Goal: Information Seeking & Learning: Learn about a topic

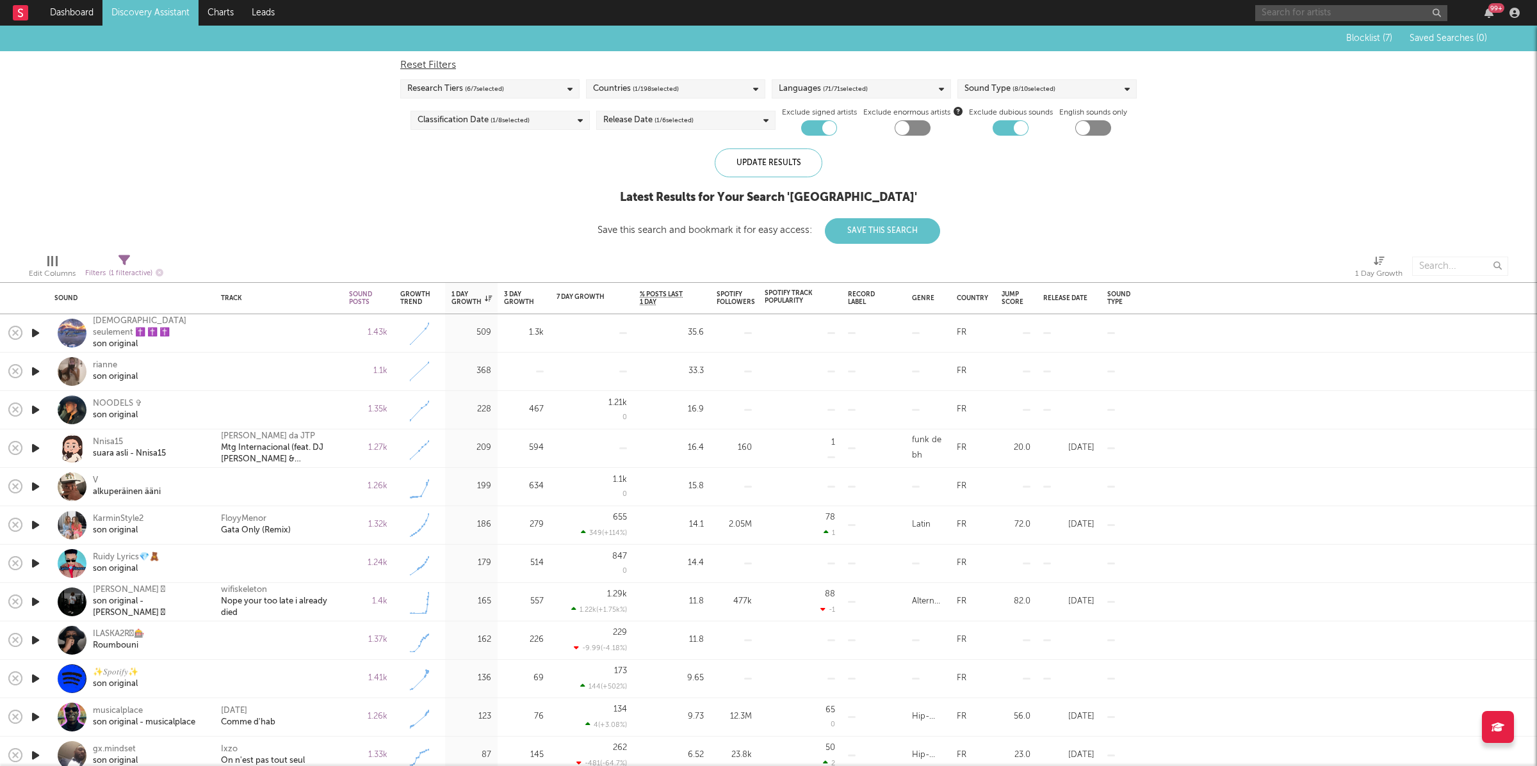
click at [1311, 7] on input "text" at bounding box center [1351, 13] width 192 height 16
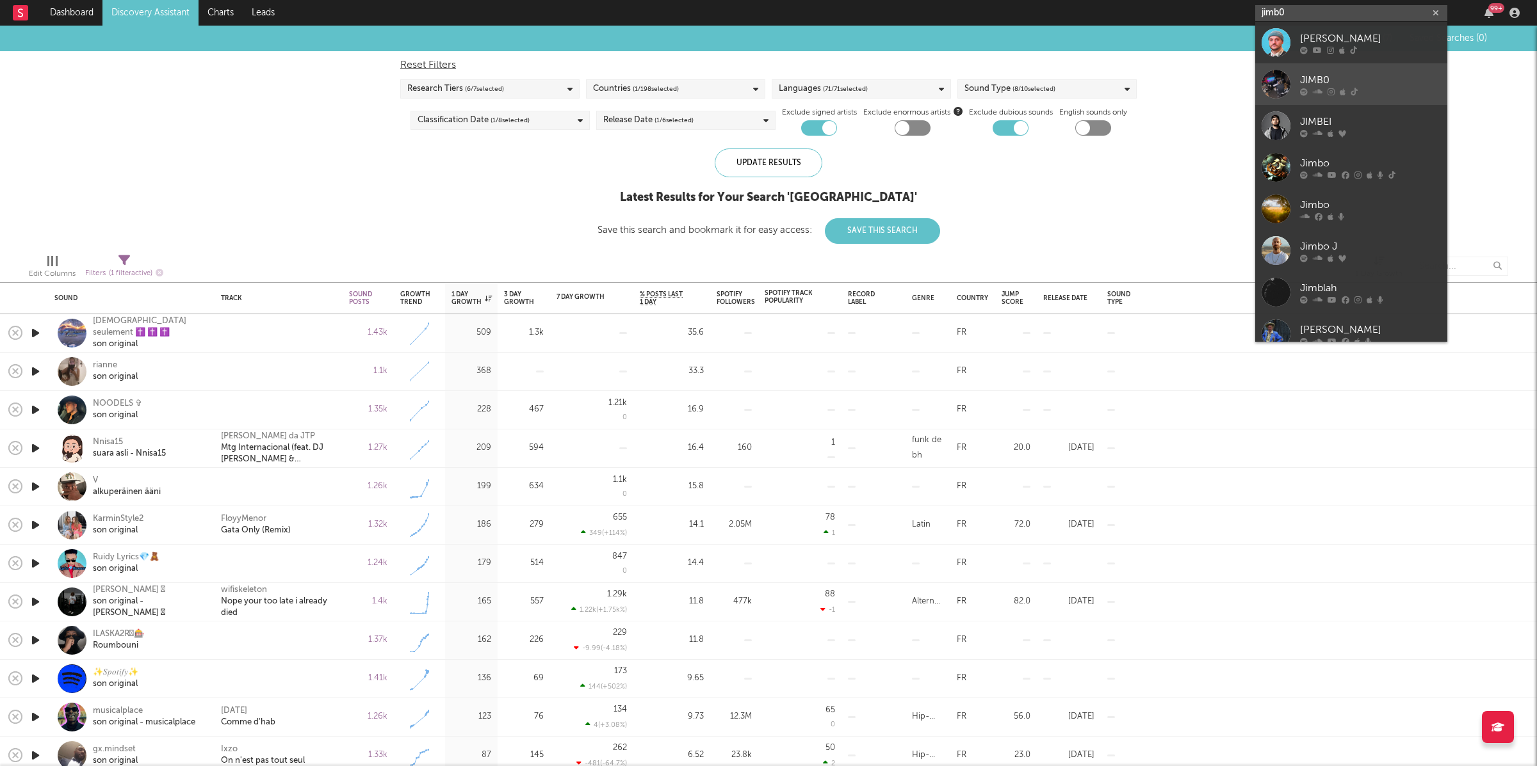
type input "jimb0"
click at [1374, 88] on div at bounding box center [1370, 92] width 141 height 8
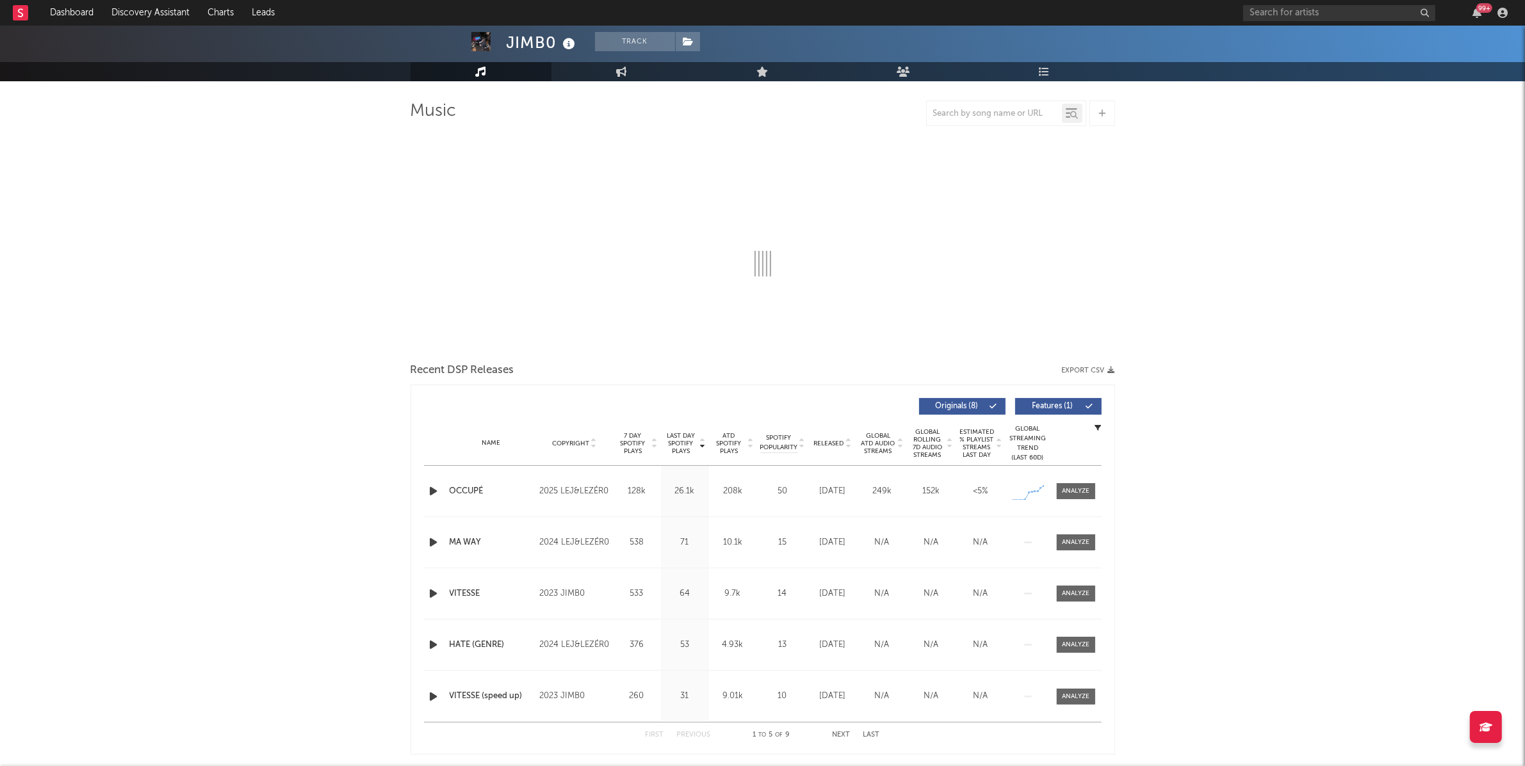
select select "1w"
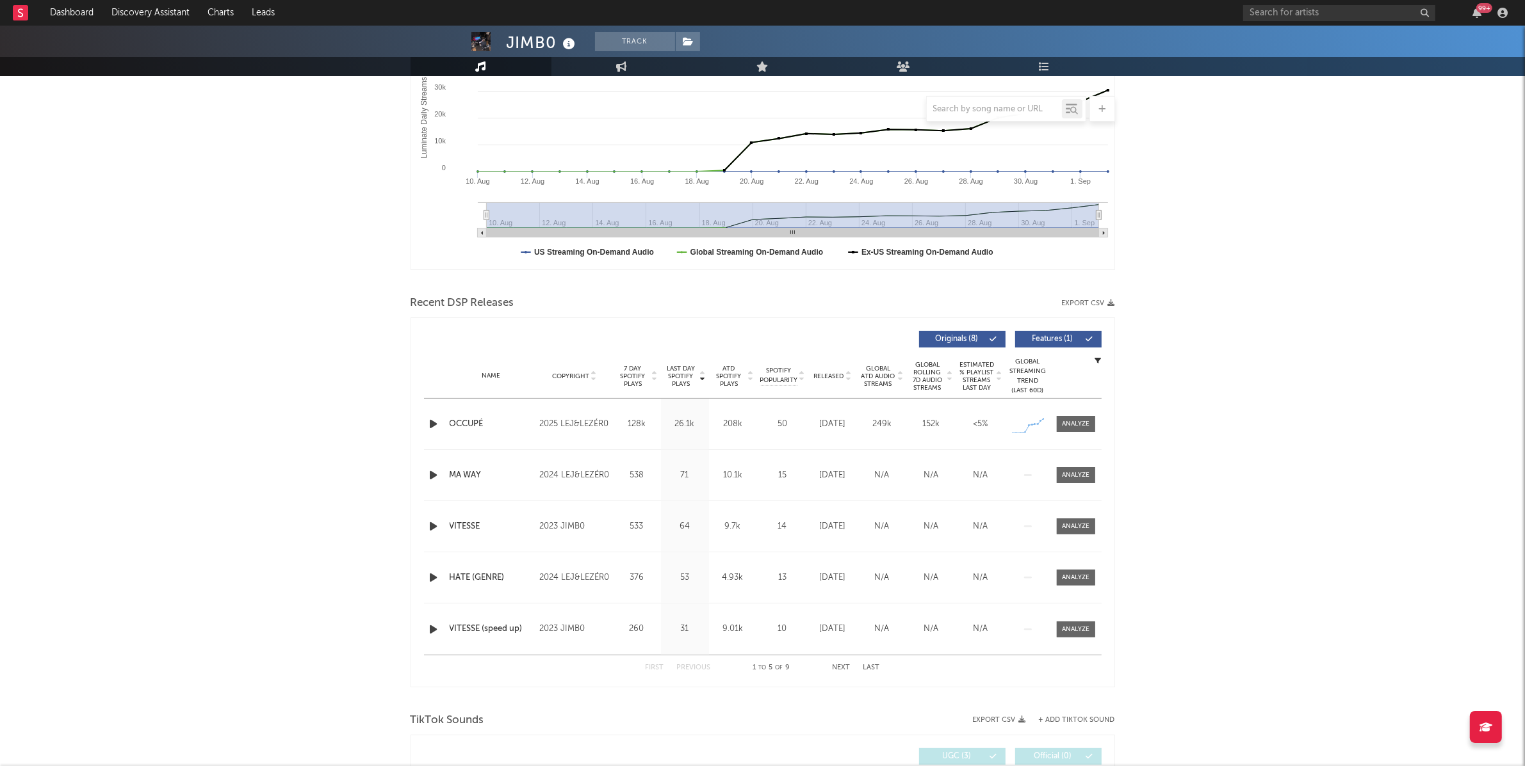
scroll to position [428, 0]
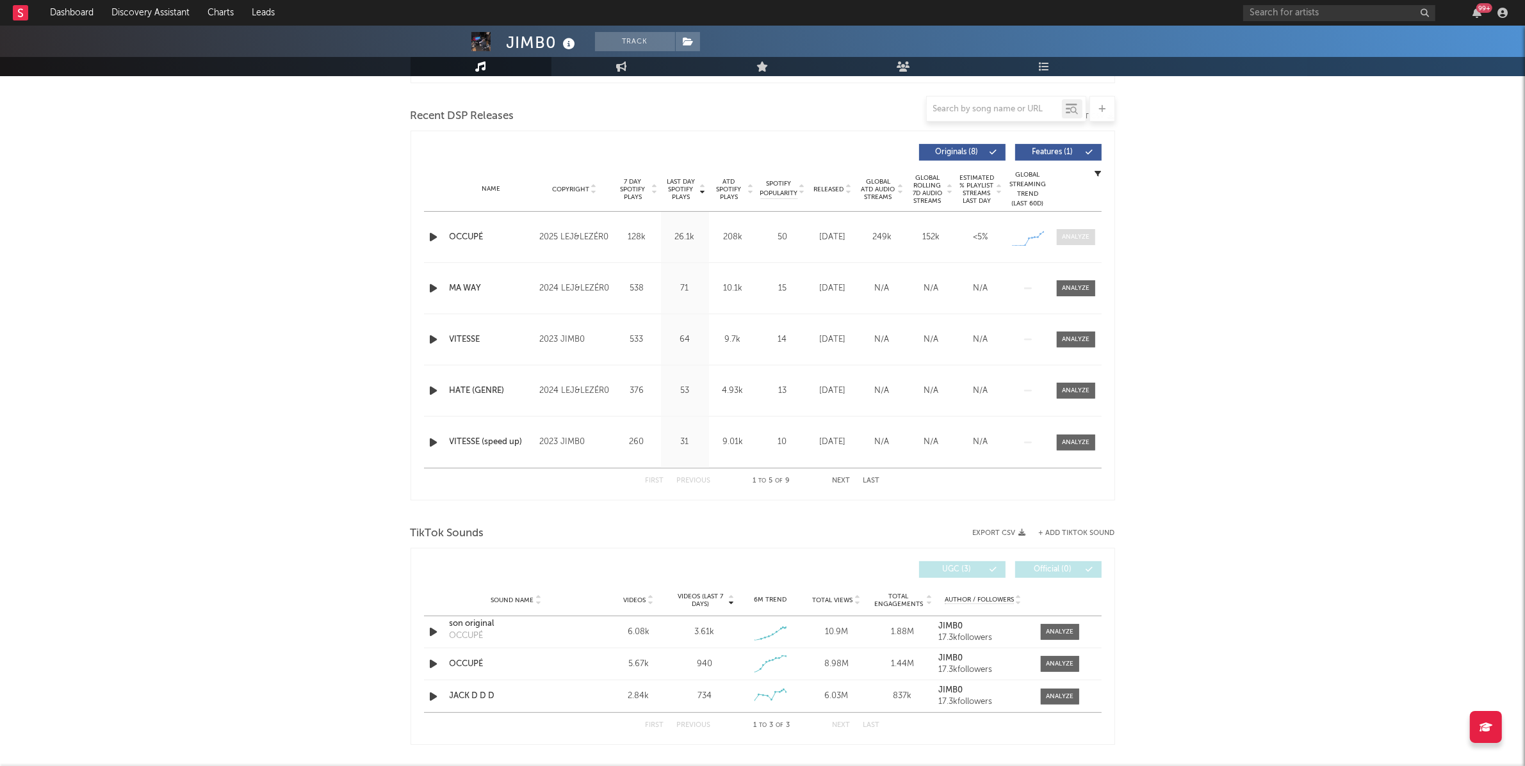
click at [1080, 237] on div at bounding box center [1076, 237] width 28 height 10
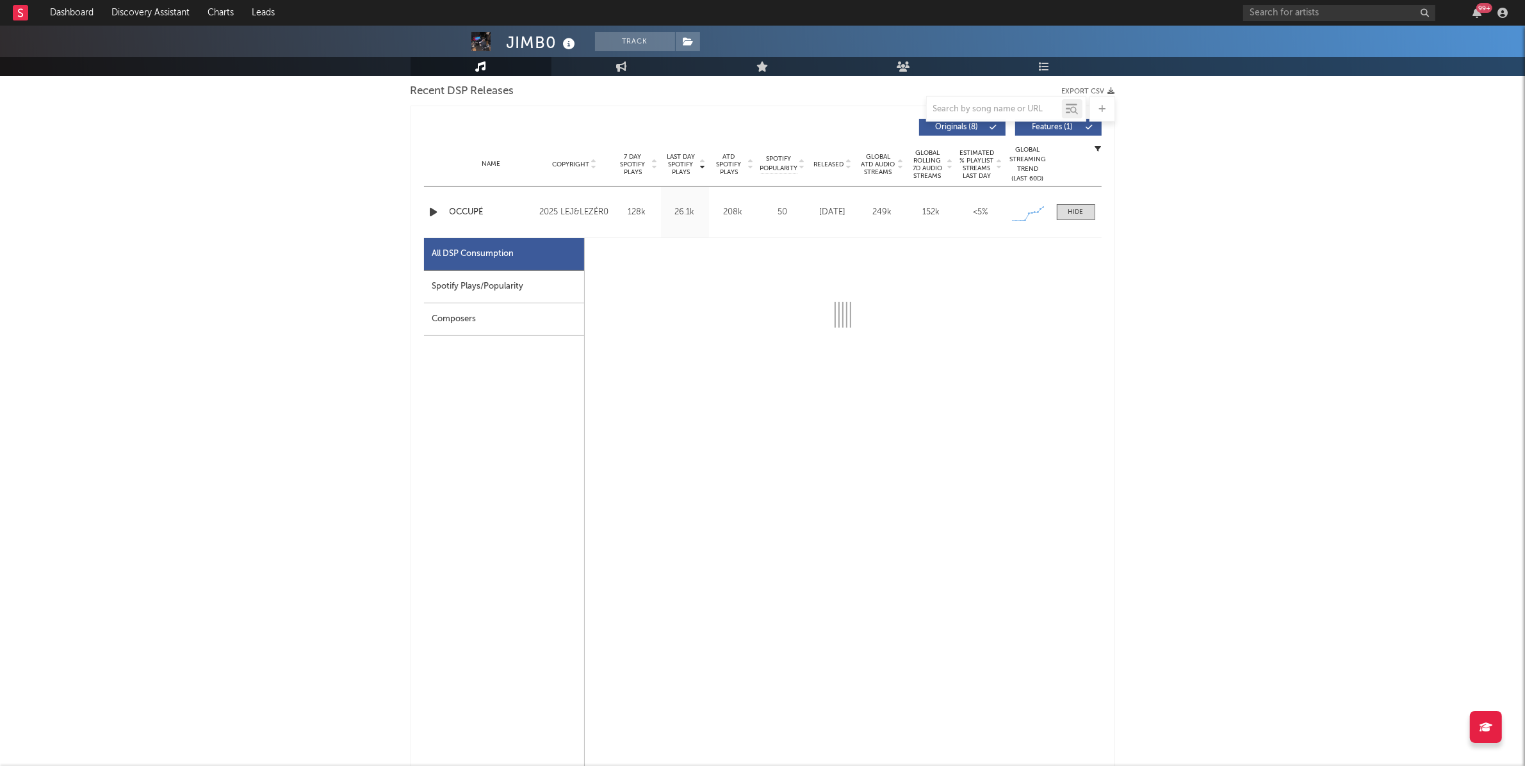
scroll to position [479, 0]
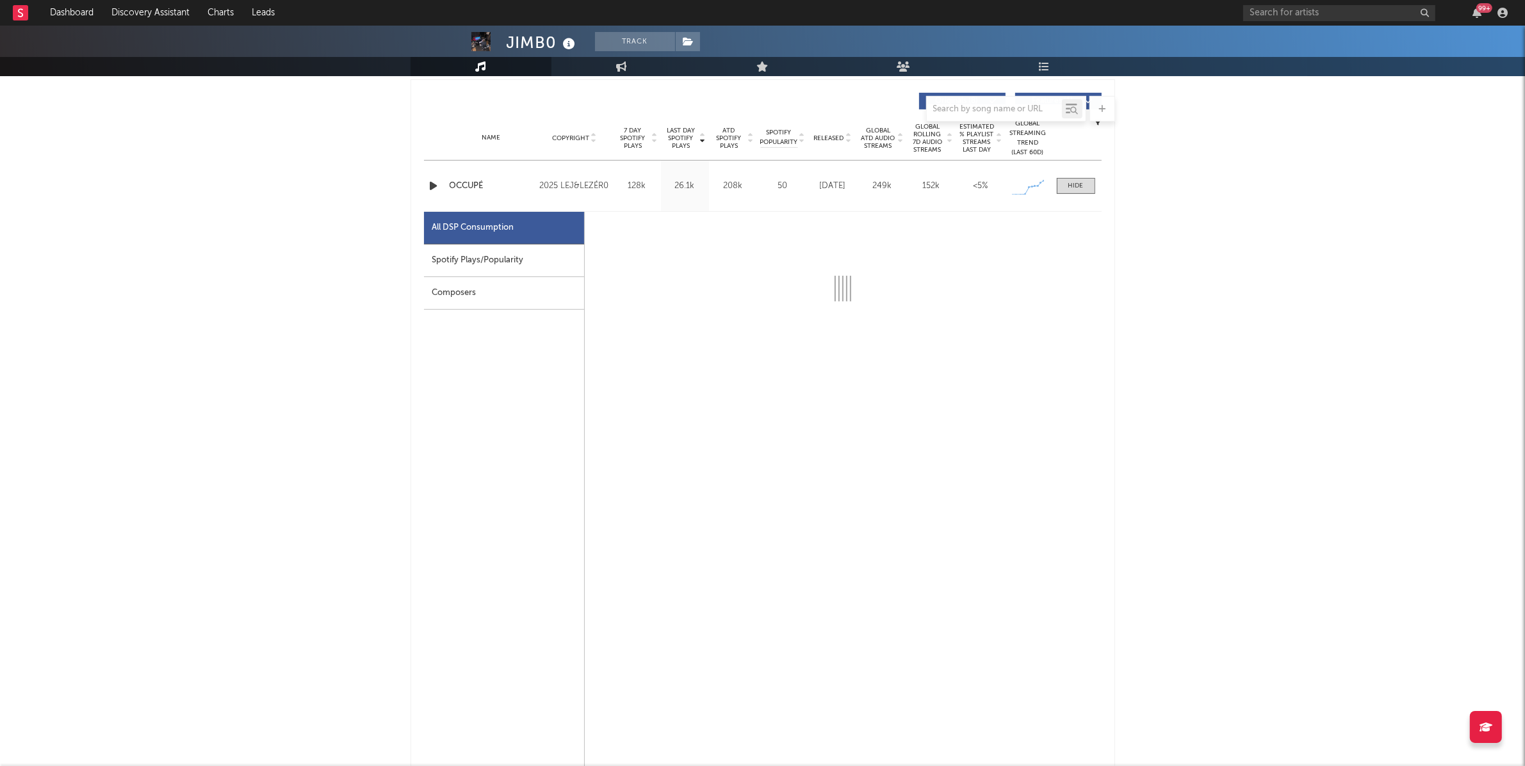
select select "1w"
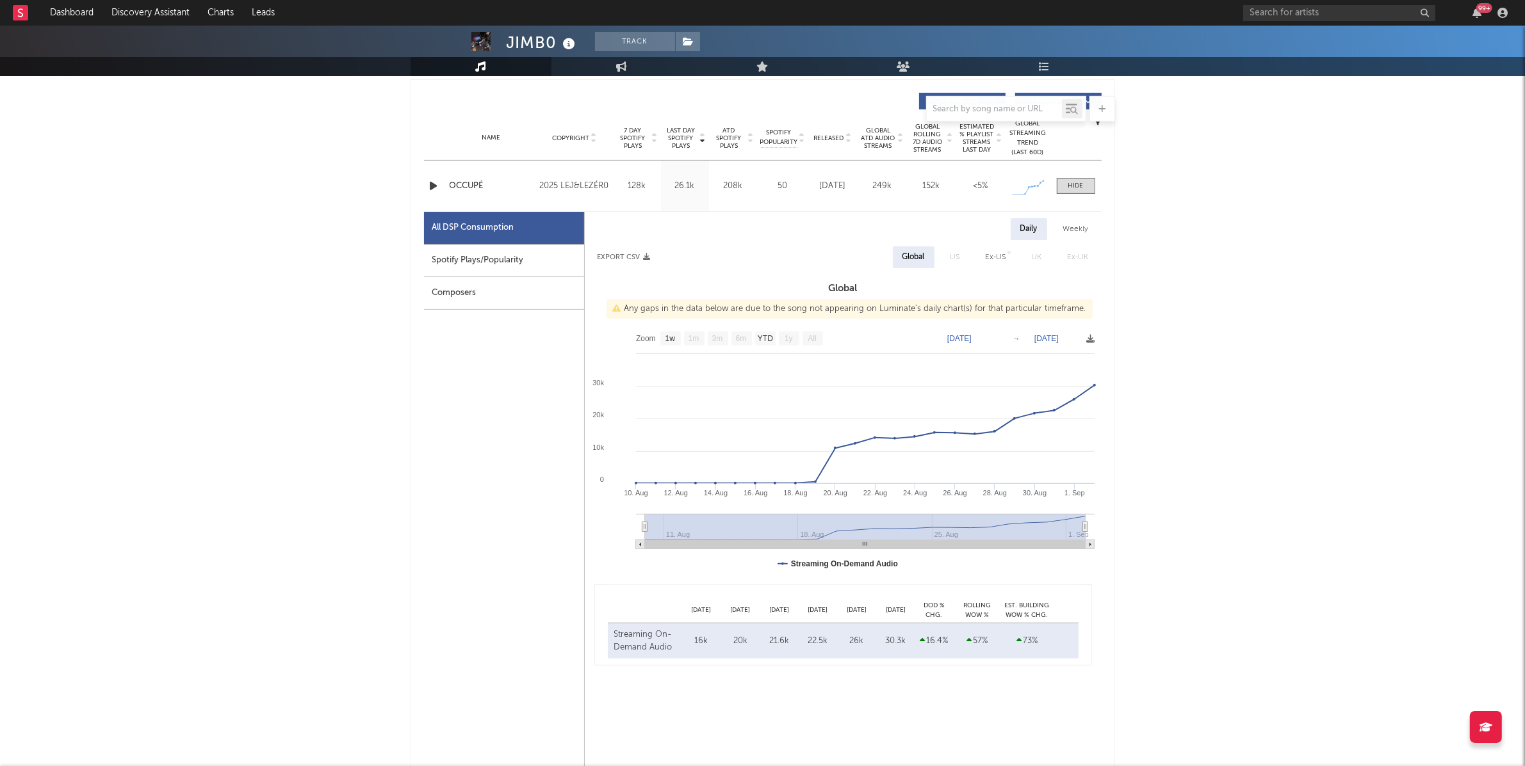
drag, startPoint x: 521, startPoint y: 270, endPoint x: 576, endPoint y: 270, distance: 54.4
click at [521, 270] on div "Spotify Plays/Popularity" at bounding box center [504, 261] width 160 height 33
select select "1w"
